Goal: Information Seeking & Learning: Learn about a topic

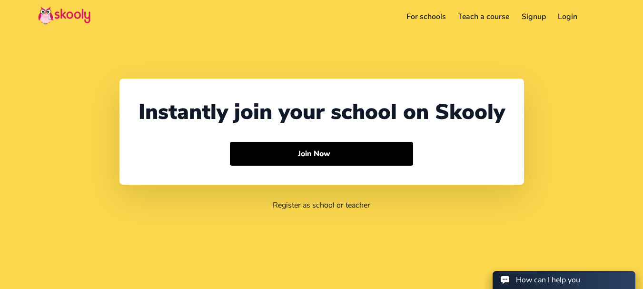
select select "91"
select select "[GEOGRAPHIC_DATA]"
select select "[GEOGRAPHIC_DATA]/[GEOGRAPHIC_DATA]"
click at [595, 18] on button at bounding box center [598, 17] width 14 height 16
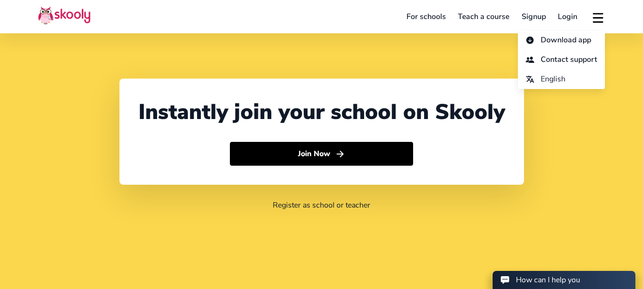
scroll to position [1056, 0]
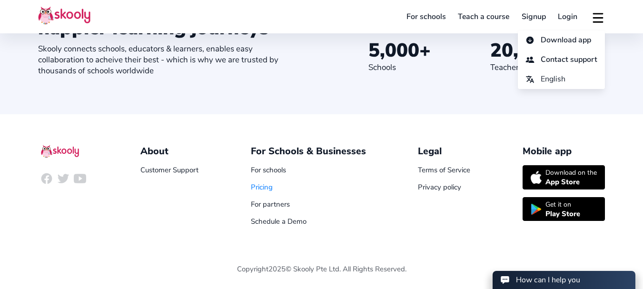
click at [265, 184] on link "Pricing" at bounding box center [262, 187] width 22 height 10
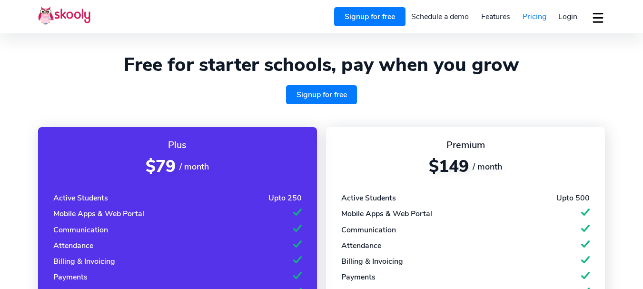
select select "en"
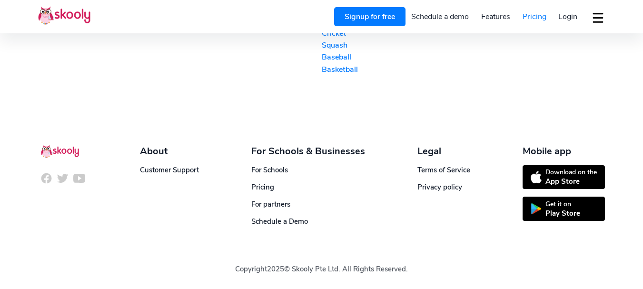
select select "91"
select select "[GEOGRAPHIC_DATA]"
select select "[GEOGRAPHIC_DATA]/[GEOGRAPHIC_DATA]"
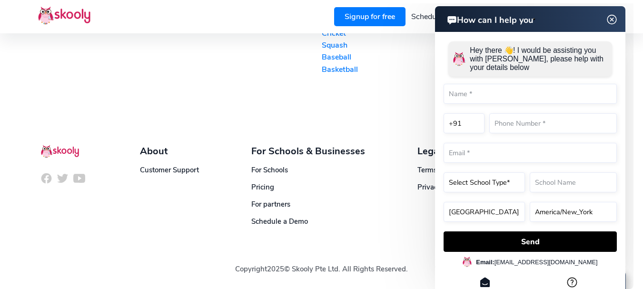
click at [612, 18] on img at bounding box center [612, 20] width 18 height 12
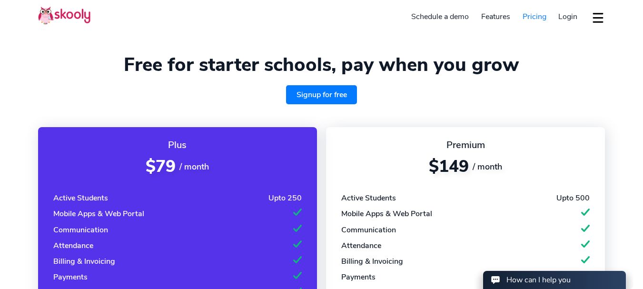
click at [64, 11] on img at bounding box center [64, 15] width 52 height 19
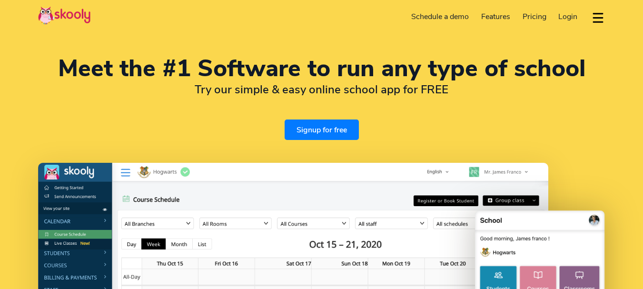
select select "en"
select select "91"
select select "[GEOGRAPHIC_DATA]"
select select "[GEOGRAPHIC_DATA]/[GEOGRAPHIC_DATA]"
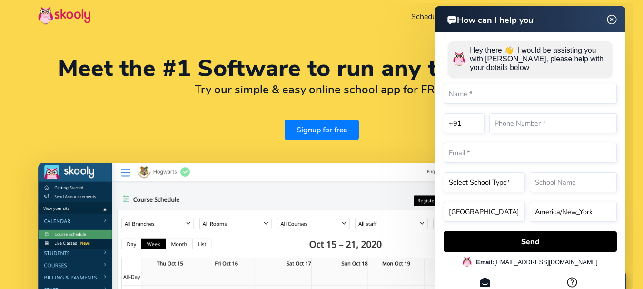
click at [612, 18] on img at bounding box center [612, 20] width 18 height 12
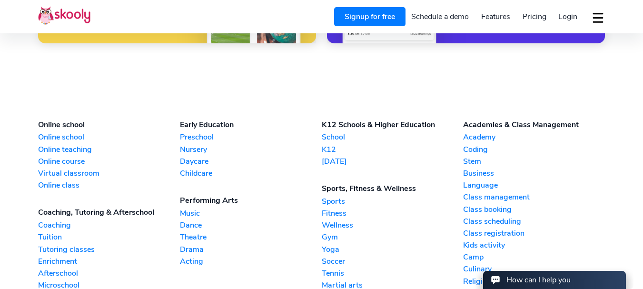
scroll to position [2104, 0]
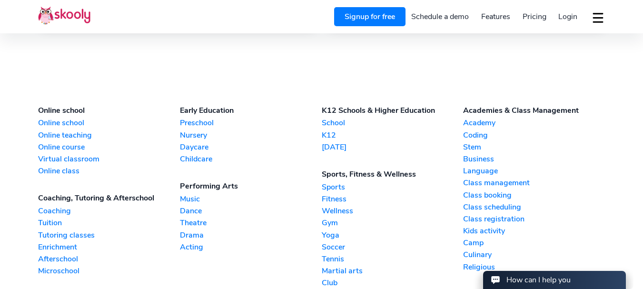
click at [201, 120] on link "Preschool" at bounding box center [251, 123] width 142 height 10
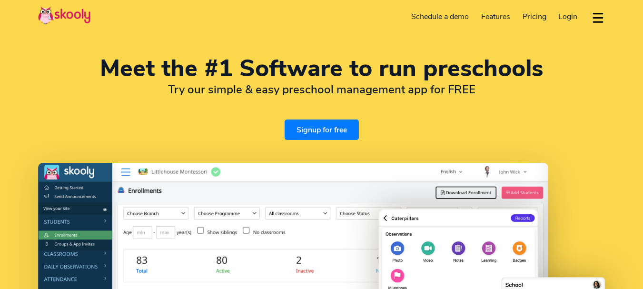
select select "en"
select select "91"
select select "[GEOGRAPHIC_DATA]"
select select "[GEOGRAPHIC_DATA]/[GEOGRAPHIC_DATA]"
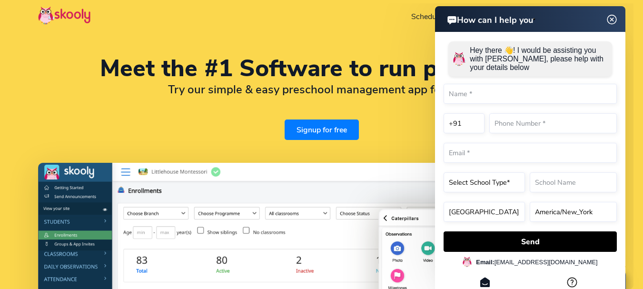
click at [613, 19] on img at bounding box center [612, 20] width 18 height 12
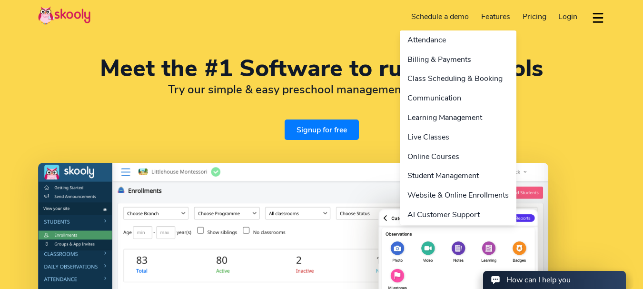
click at [498, 14] on link "Features" at bounding box center [495, 16] width 41 height 15
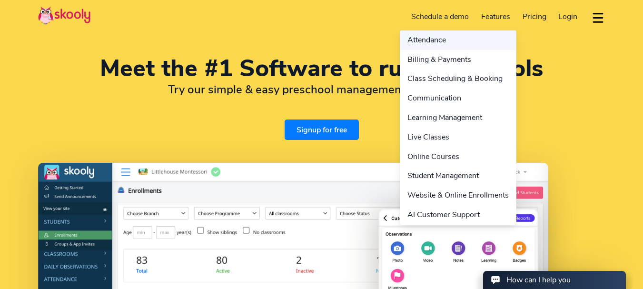
click at [452, 41] on link "Attendance" at bounding box center [458, 40] width 117 height 20
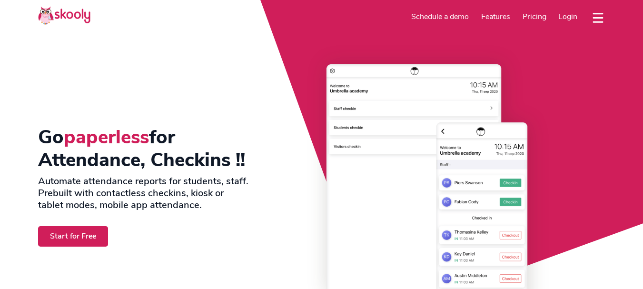
select select "en"
select select "91"
select select "[GEOGRAPHIC_DATA]"
select select "[GEOGRAPHIC_DATA]/[GEOGRAPHIC_DATA]"
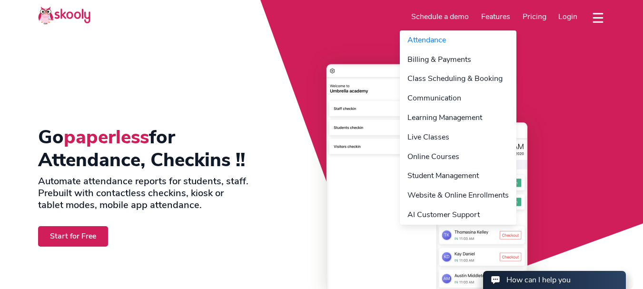
click at [498, 18] on link "Features" at bounding box center [495, 16] width 41 height 15
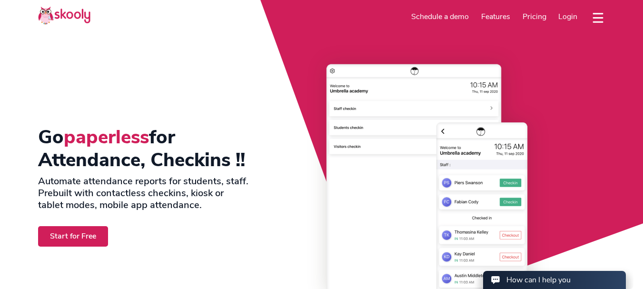
click at [597, 14] on button "dropdown menu" at bounding box center [598, 18] width 14 height 22
click at [62, 13] on img at bounding box center [64, 15] width 52 height 19
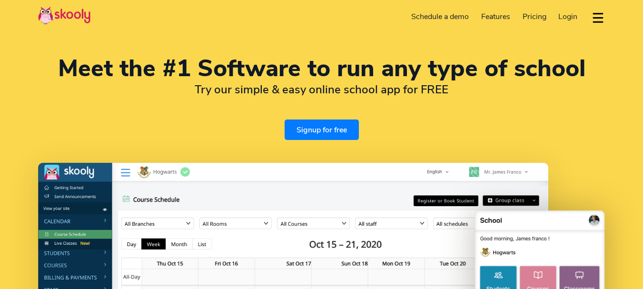
select select "en"
select select "91"
select select "[GEOGRAPHIC_DATA]"
select select "[GEOGRAPHIC_DATA]/[GEOGRAPHIC_DATA]"
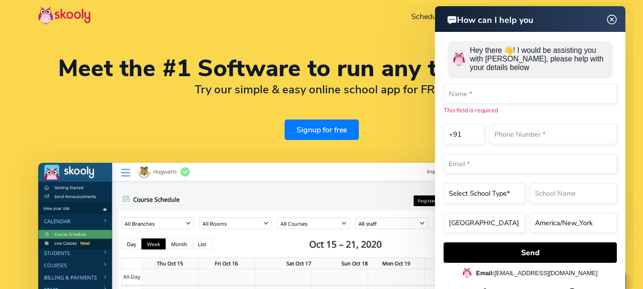
click at [609, 18] on img at bounding box center [612, 20] width 18 height 12
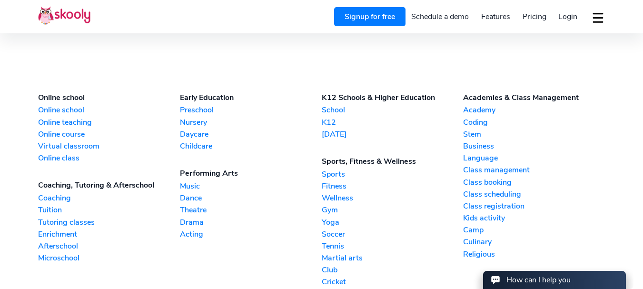
scroll to position [2104, 0]
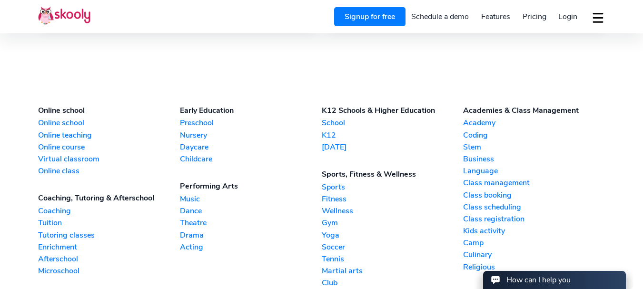
click at [202, 120] on link "Preschool" at bounding box center [251, 123] width 142 height 10
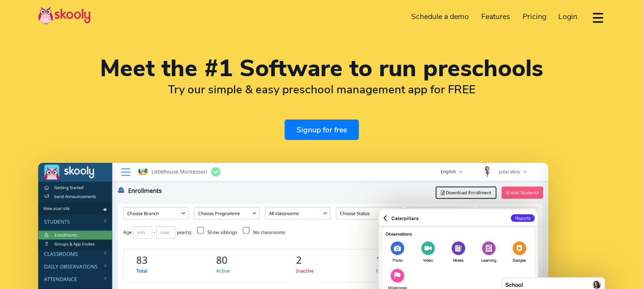
select select "en"
select select "91"
select select "[GEOGRAPHIC_DATA]"
select select "[GEOGRAPHIC_DATA]/[GEOGRAPHIC_DATA]"
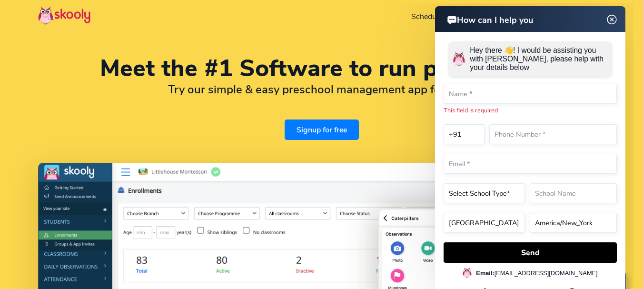
click at [614, 18] on img at bounding box center [612, 20] width 18 height 12
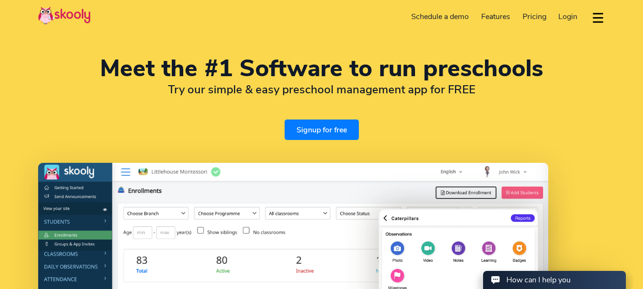
click at [536, 18] on span "Pricing" at bounding box center [535, 16] width 24 height 10
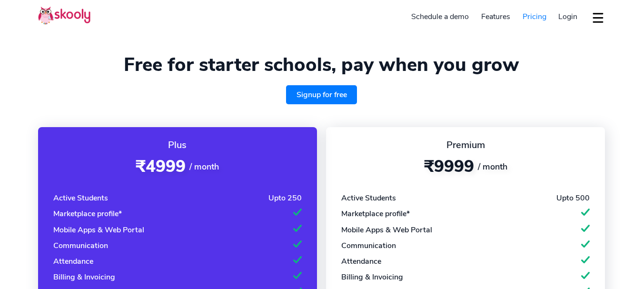
select select "en"
select select "91"
select select "[GEOGRAPHIC_DATA]"
select select "[GEOGRAPHIC_DATA]/[GEOGRAPHIC_DATA]"
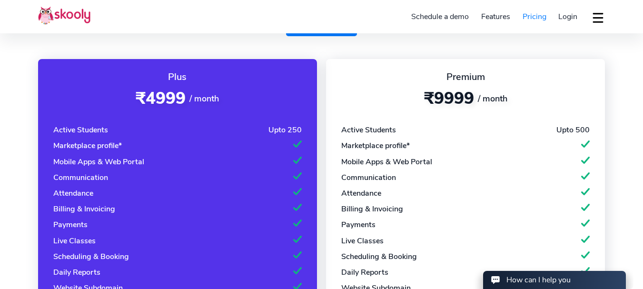
scroll to position [68, 0]
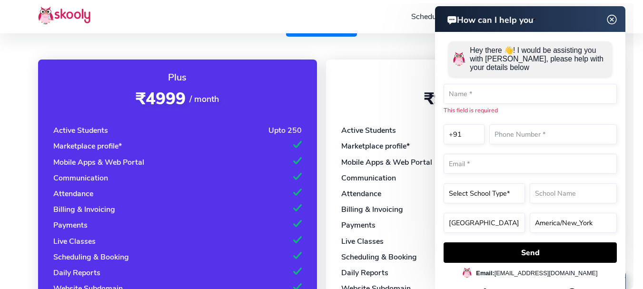
click at [612, 19] on img at bounding box center [612, 20] width 18 height 12
